Goal: Information Seeking & Learning: Find specific fact

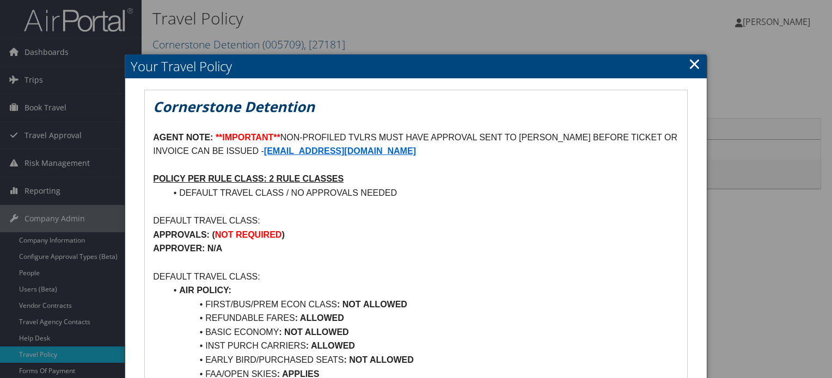
scroll to position [1074, 0]
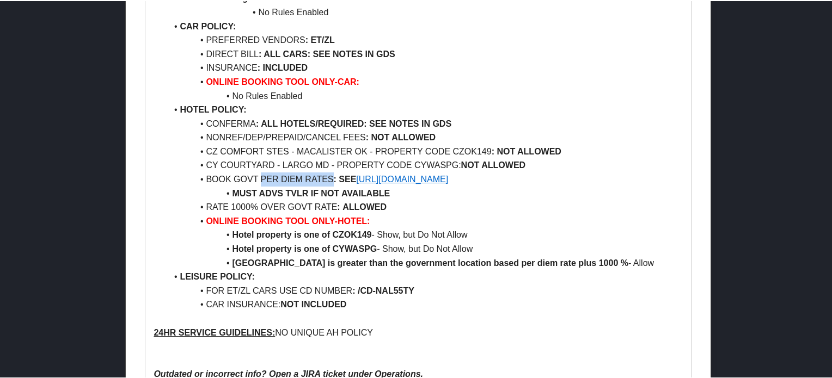
drag, startPoint x: 261, startPoint y: 177, endPoint x: 333, endPoint y: 176, distance: 71.9
click at [333, 176] on li "BOOK GOVT PER DIEM RATES : SEE https://www.gsa.gov/travel/plan-book/per-diem-ra…" at bounding box center [425, 179] width 516 height 14
copy li "PER DIEM RATES"
